Goal: Information Seeking & Learning: Check status

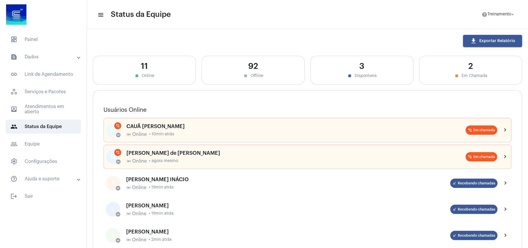
scroll to position [154, 0]
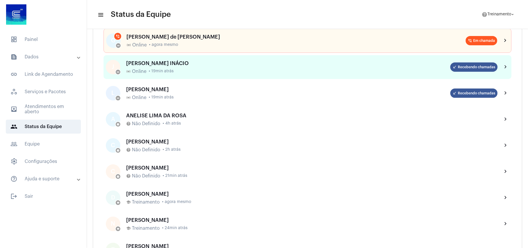
scroll to position [39, 0]
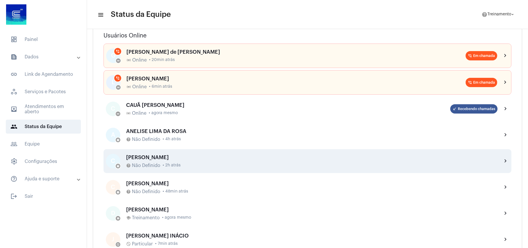
scroll to position [77, 0]
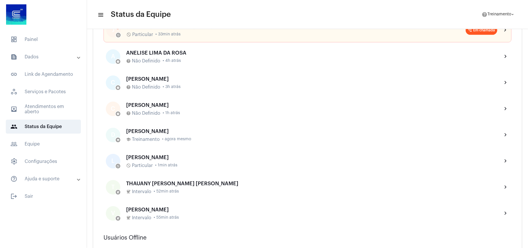
scroll to position [193, 0]
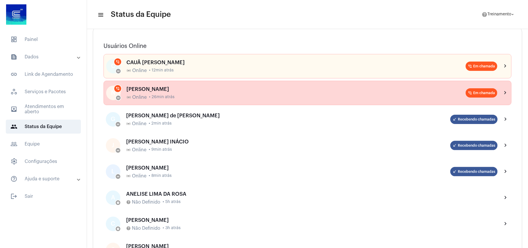
scroll to position [77, 0]
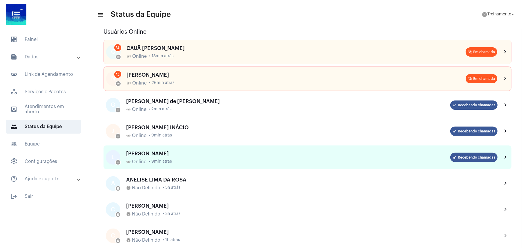
scroll to position [77, 0]
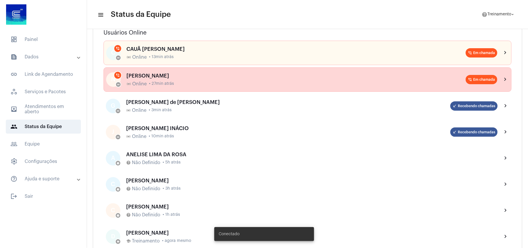
scroll to position [116, 0]
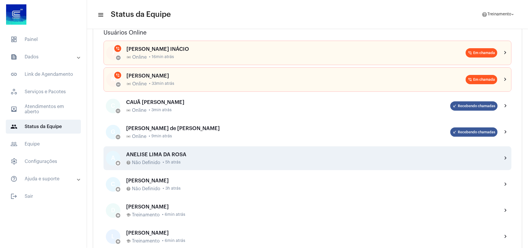
scroll to position [116, 0]
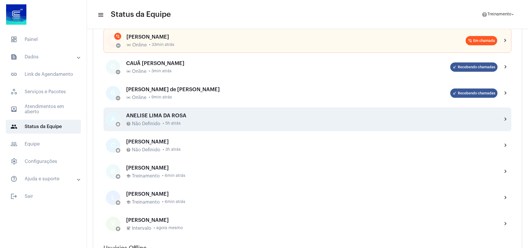
click at [148, 120] on div "ANELISE LIMA DA ROSA help Não Definido • 5h atrás" at bounding box center [311, 119] width 371 height 14
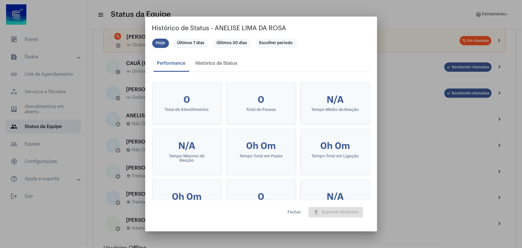
click at [420, 191] on div at bounding box center [261, 124] width 522 height 248
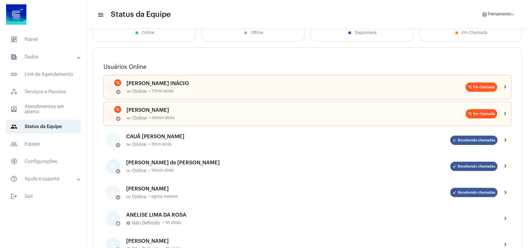
scroll to position [77, 0]
